Goal: Transaction & Acquisition: Book appointment/travel/reservation

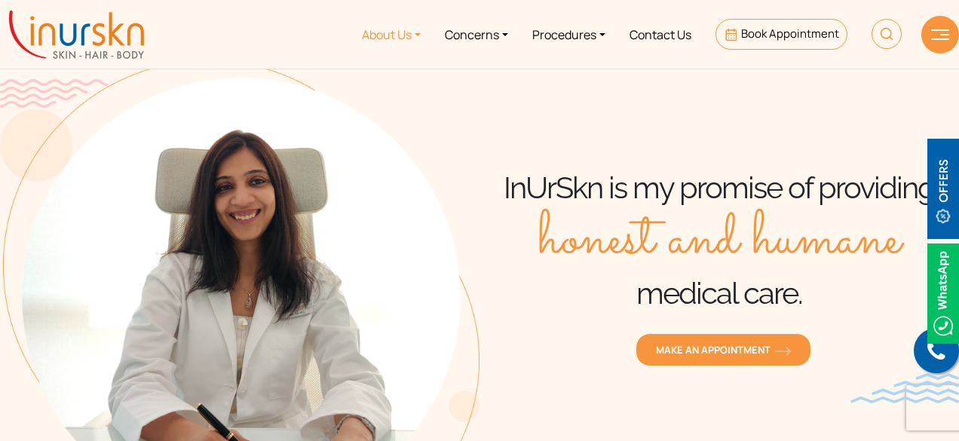
click at [411, 32] on link "About Us" at bounding box center [391, 34] width 83 height 57
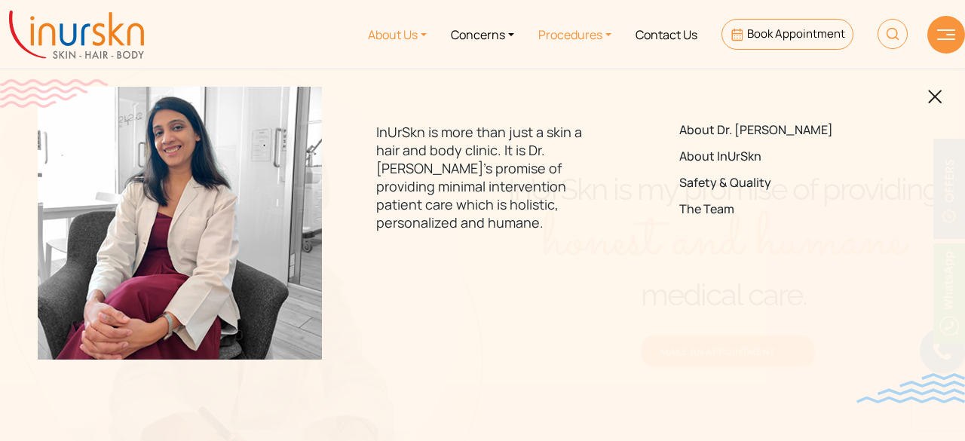
click at [583, 35] on link "Procedures" at bounding box center [574, 34] width 97 height 57
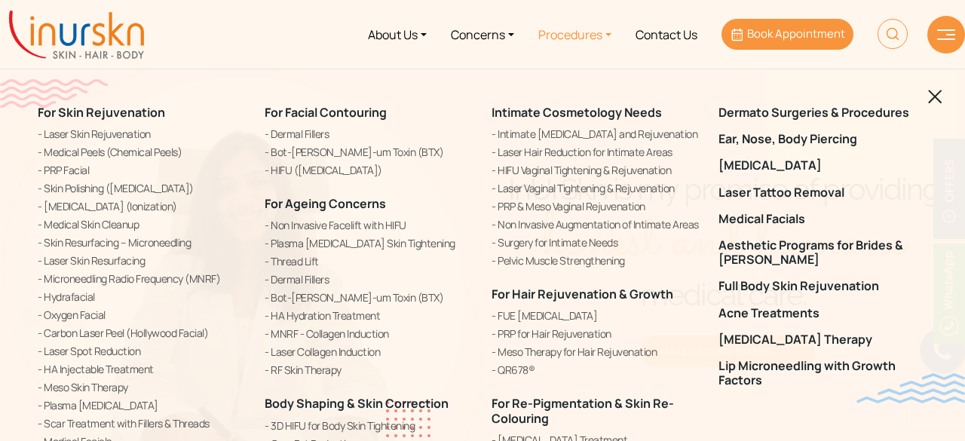
click at [795, 28] on span "Book Appointment" at bounding box center [796, 34] width 98 height 16
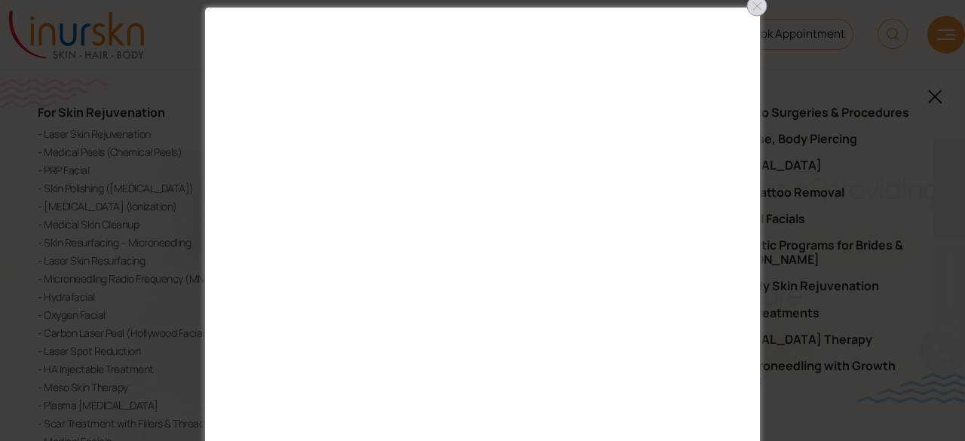
click at [758, 5] on div at bounding box center [757, 6] width 24 height 24
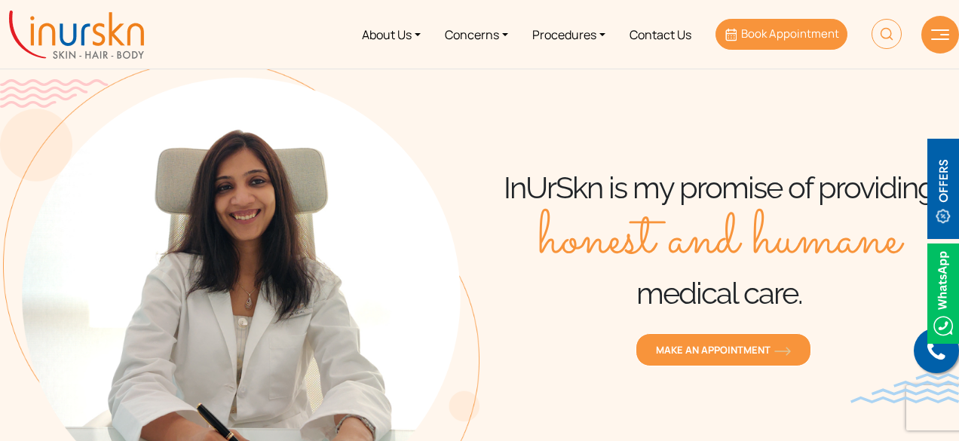
click at [752, 31] on span "Book Appointment" at bounding box center [790, 34] width 98 height 16
